Goal: Information Seeking & Learning: Learn about a topic

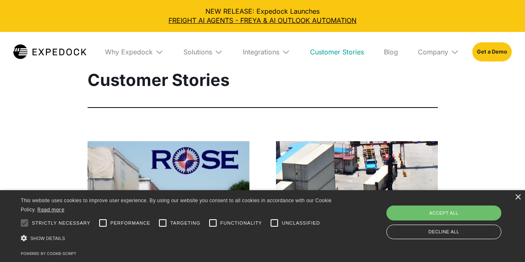
select select
click at [77, 21] on link "FREIGHT AI AGENTS - FREYA & AI OUTLOOK AUTOMATION" at bounding box center [263, 20] width 512 height 9
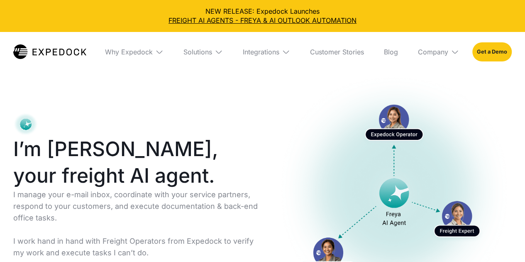
select select
click at [41, 55] on img at bounding box center [49, 51] width 73 height 15
click at [61, 46] on img at bounding box center [49, 51] width 73 height 15
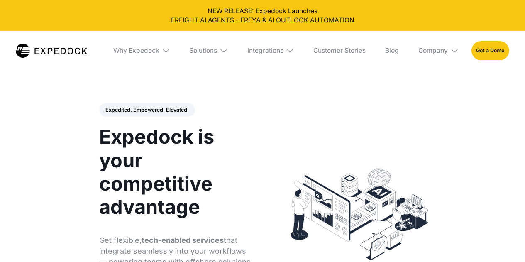
select select
click at [113, 101] on div "Expedited. Empowered. Elevated. Automate Freight Document Extraction at 99.97% …" at bounding box center [263, 214] width 364 height 273
select select
